Goal: Task Accomplishment & Management: Manage account settings

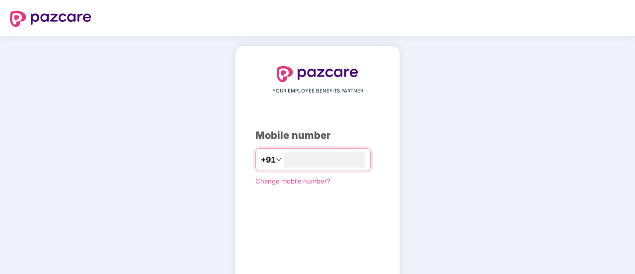
type input "**********"
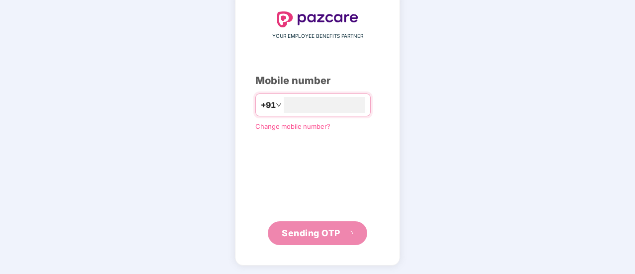
scroll to position [50, 0]
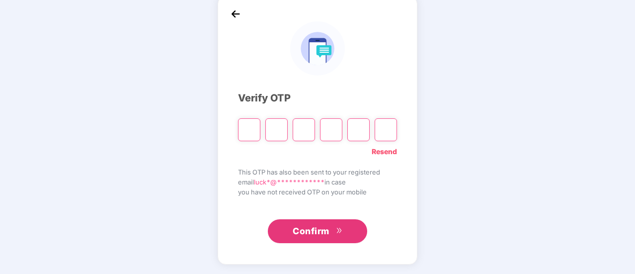
type input "*"
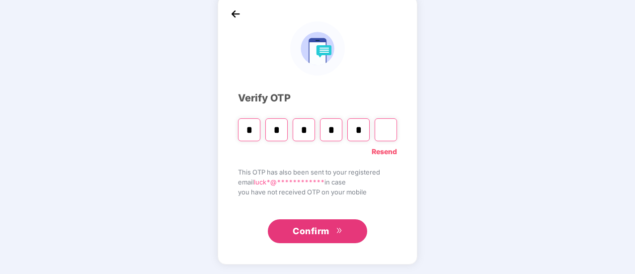
type input "*"
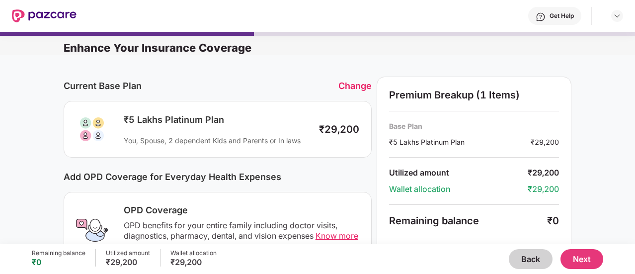
click at [349, 84] on div "Change" at bounding box center [355, 86] width 33 height 10
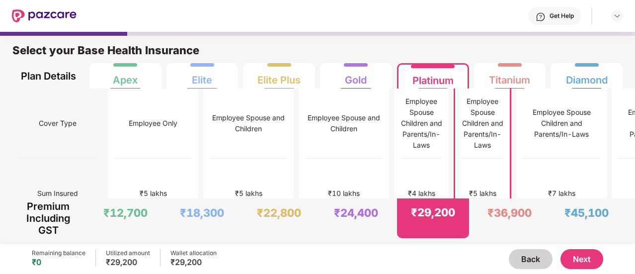
click at [365, 48] on div "Select your Base Health Insurance" at bounding box center [317, 53] width 610 height 20
